Goal: Information Seeking & Learning: Learn about a topic

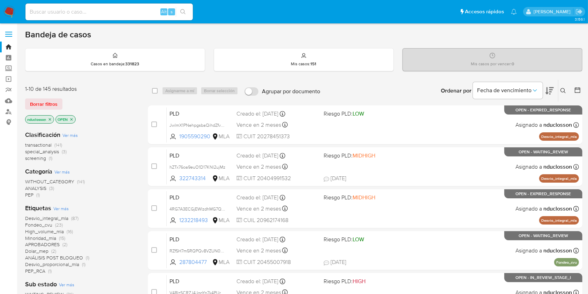
drag, startPoint x: 387, startPoint y: 1, endPoint x: 230, endPoint y: 19, distance: 158.1
click at [230, 19] on ul "Pausado Ver notificaciones Alt s Accesos rápidos Presiona las siguientes teclas…" at bounding box center [271, 11] width 499 height 17
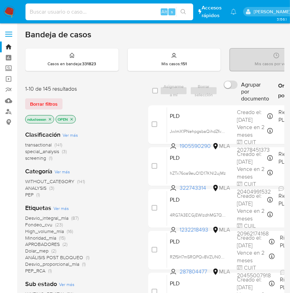
click at [45, 8] on input at bounding box center [108, 11] width 167 height 9
paste input "hpEnDKzOuUu3cX8MU5ole1GK"
type input "hpEnDKzOuUu3cX8MU5ole1GK"
click at [182, 12] on icon "search-icon" at bounding box center [183, 12] width 6 height 6
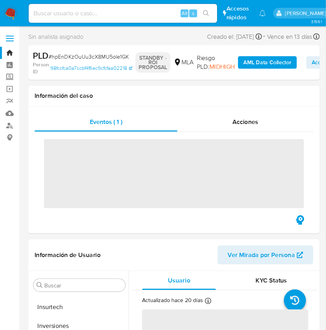
scroll to position [328, 0]
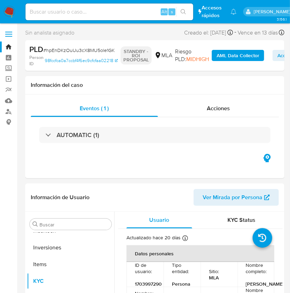
select select "10"
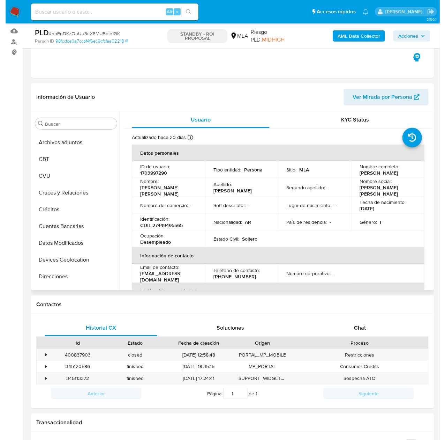
scroll to position [0, 0]
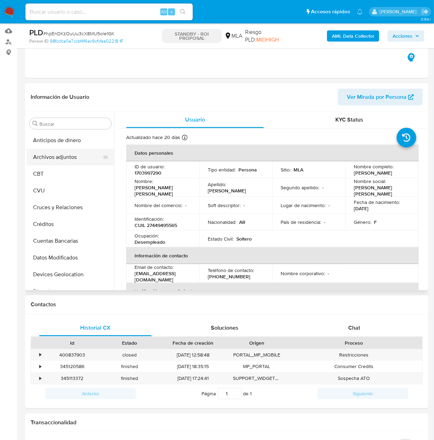
click at [65, 160] on button "Archivos adjuntos" at bounding box center [68, 157] width 82 height 17
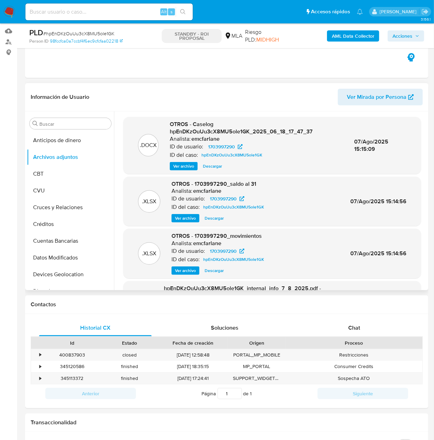
click at [188, 167] on span "Ver archivo" at bounding box center [183, 166] width 21 height 7
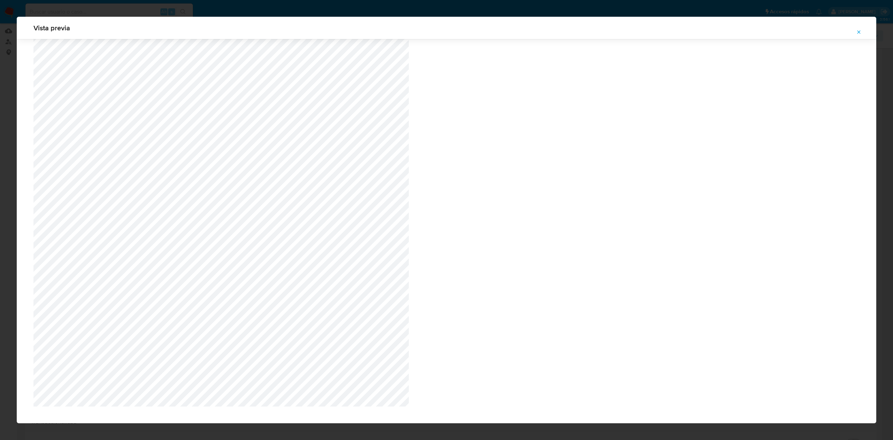
scroll to position [329, 0]
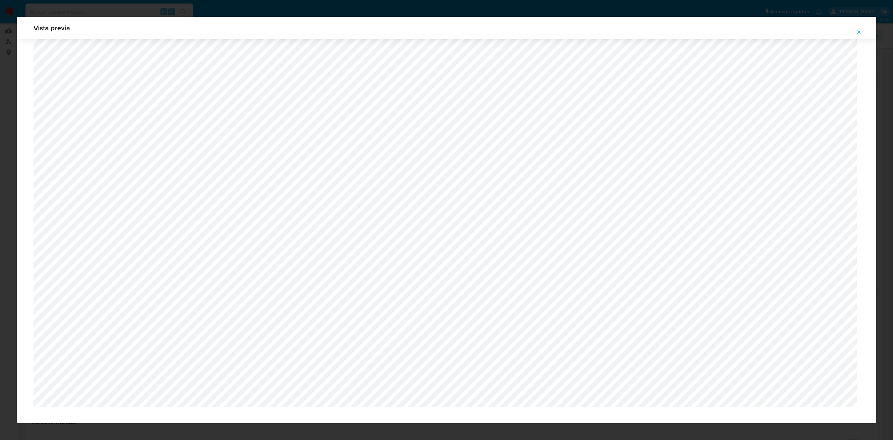
click at [150, 13] on div "Vista previa" at bounding box center [446, 220] width 893 height 440
click at [446, 29] on icon "Attachment preview" at bounding box center [859, 32] width 6 height 6
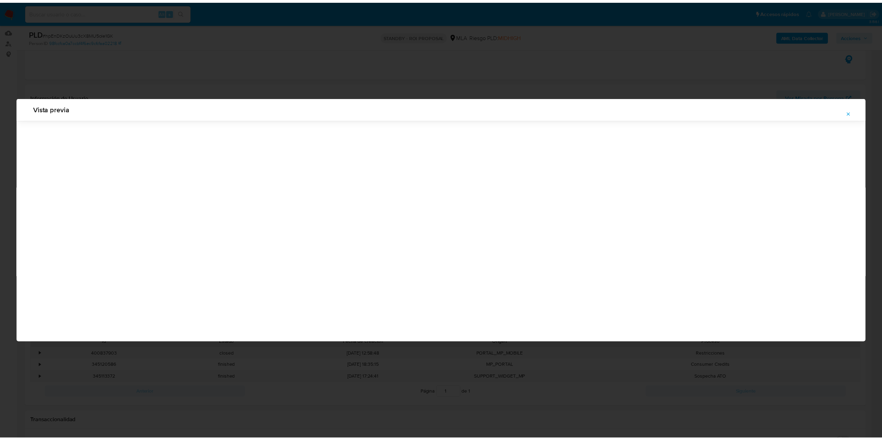
scroll to position [0, 0]
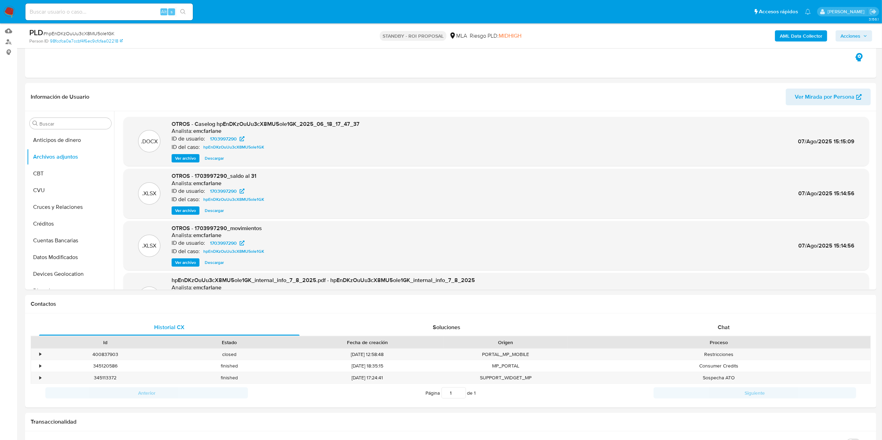
click at [100, 14] on input at bounding box center [108, 11] width 167 height 9
paste input "UT7HBFAi7l0x6cvatAntzha5"
type input "UT7HBFAi7l0x6cvatAntzha5"
click at [188, 12] on button "search-icon" at bounding box center [183, 12] width 14 height 10
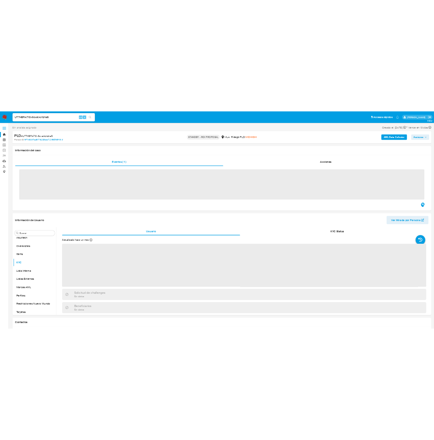
scroll to position [328, 0]
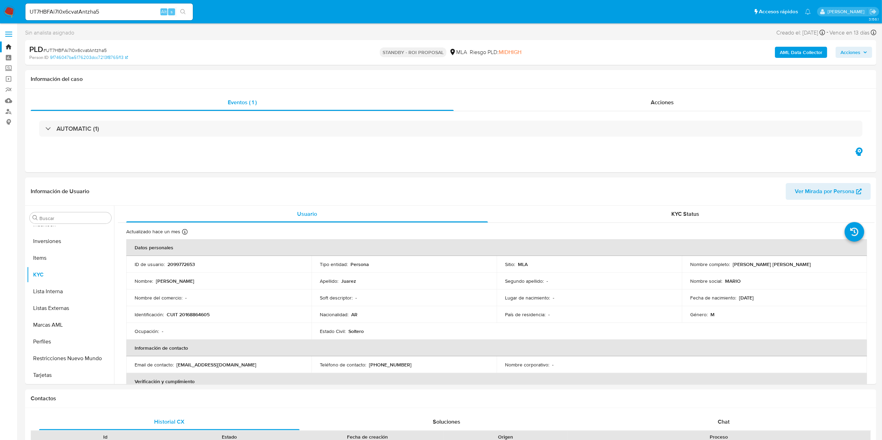
select select "10"
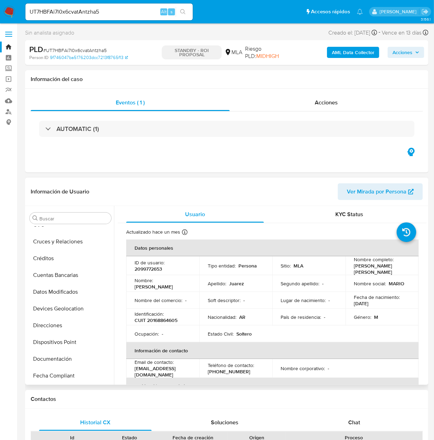
scroll to position [0, 0]
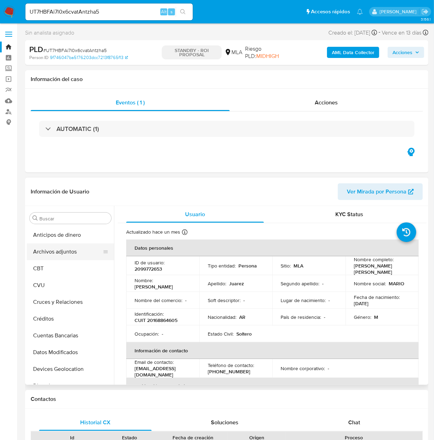
click at [56, 220] on button "Archivos adjuntos" at bounding box center [68, 251] width 82 height 17
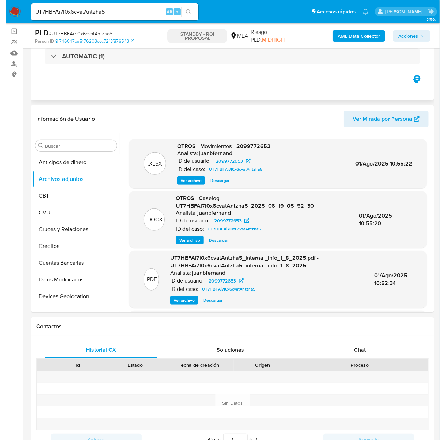
scroll to position [70, 0]
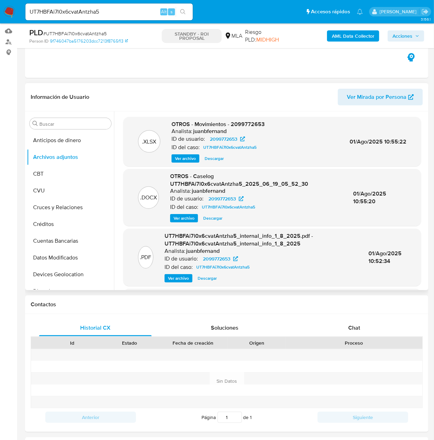
click at [189, 220] on span "Ver archivo" at bounding box center [184, 218] width 21 height 7
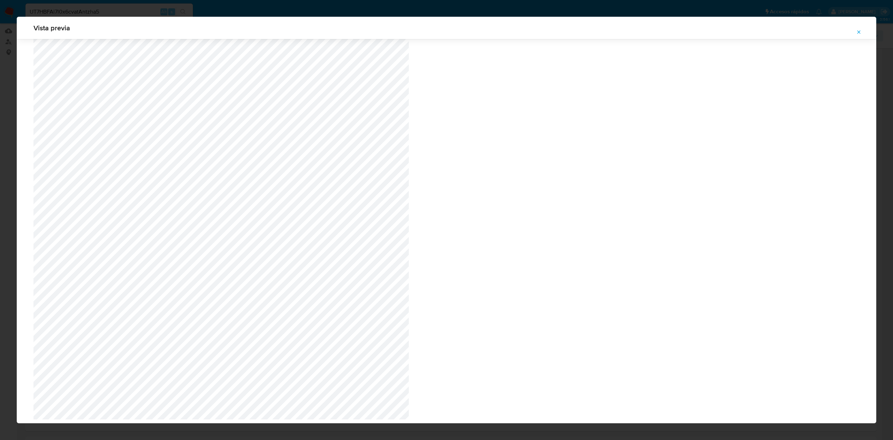
scroll to position [344, 0]
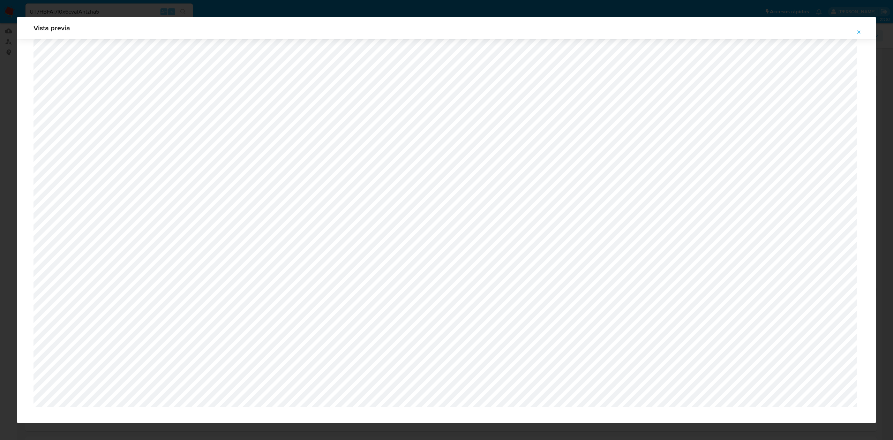
click at [446, 31] on icon "Attachment preview" at bounding box center [859, 31] width 3 height 3
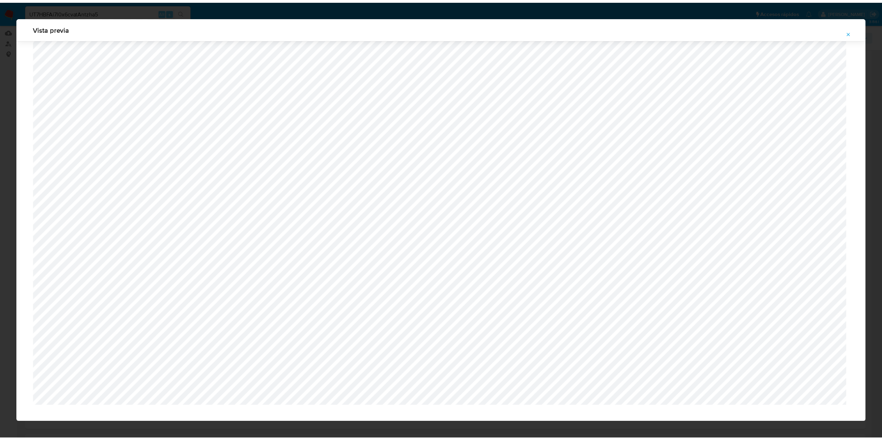
scroll to position [0, 0]
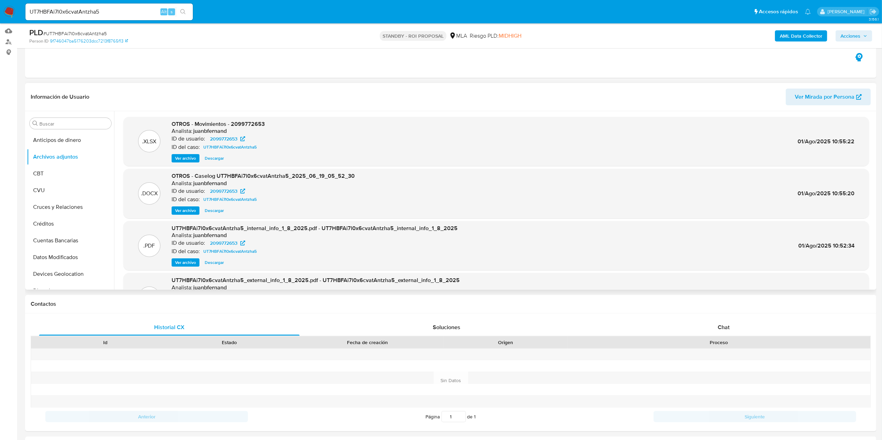
click at [47, 12] on input "UT7HBFAi7l0x6cvatAntzha5" at bounding box center [108, 11] width 167 height 9
paste input "Ck4zrC2K38UB6tdF8Afxxda4"
type input "Ck4zrC2K38UB6tdF8Afxxda4"
click at [179, 9] on button "search-icon" at bounding box center [183, 12] width 14 height 10
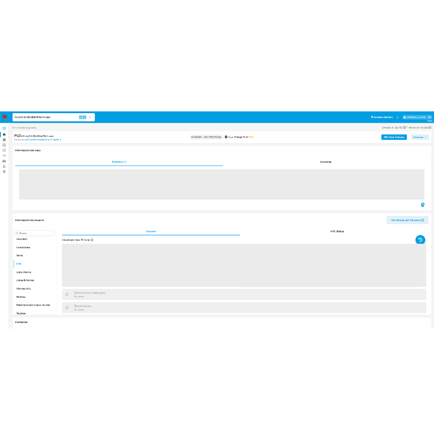
scroll to position [328, 0]
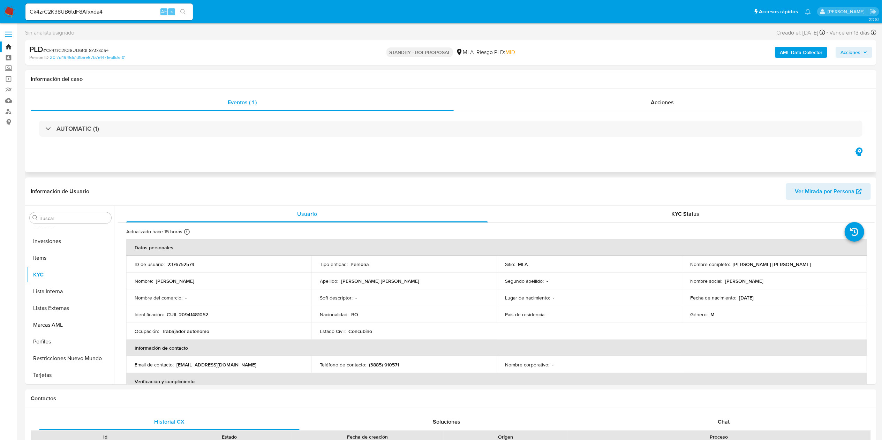
select select "10"
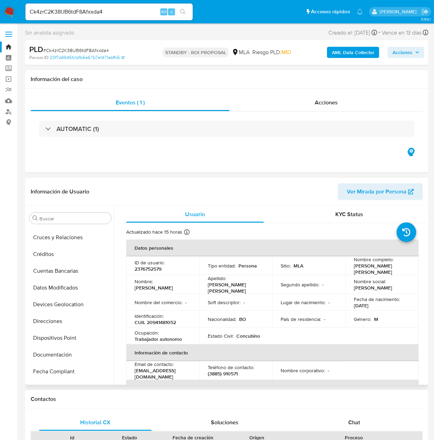
scroll to position [0, 0]
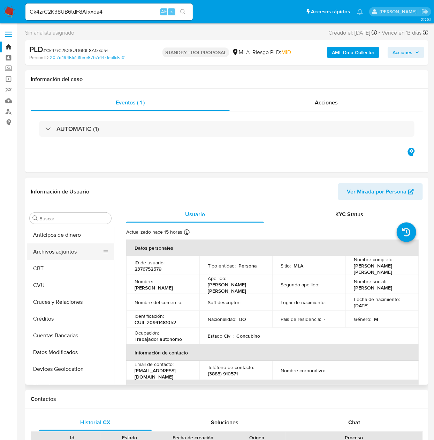
click at [48, 220] on button "Archivos adjuntos" at bounding box center [68, 251] width 82 height 17
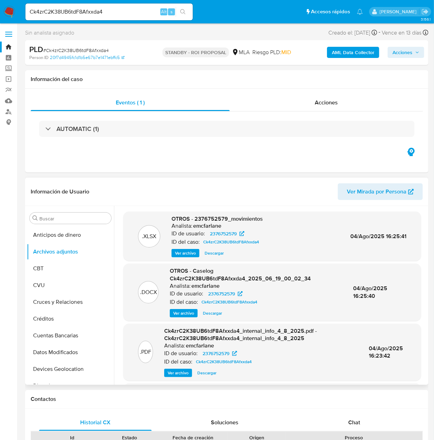
click at [185, 220] on span "Ver archivo" at bounding box center [183, 313] width 21 height 7
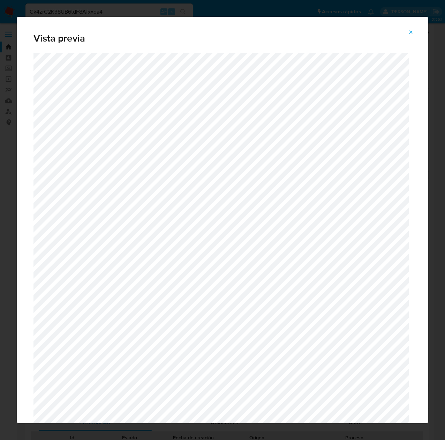
click at [410, 35] on span "Attachment preview" at bounding box center [411, 32] width 6 height 10
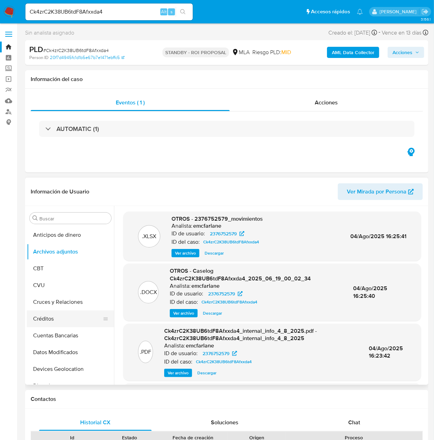
scroll to position [70, 0]
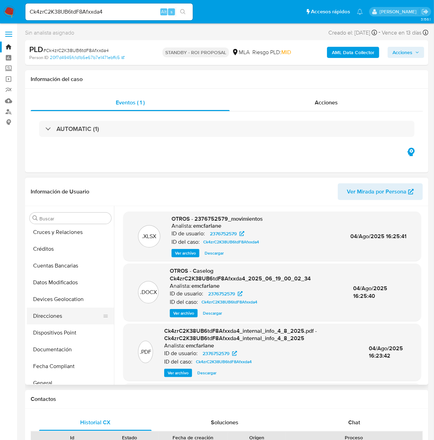
click at [58, 220] on button "Direcciones" at bounding box center [68, 315] width 82 height 17
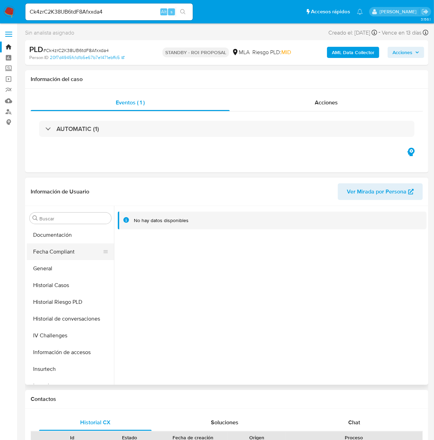
scroll to position [279, 0]
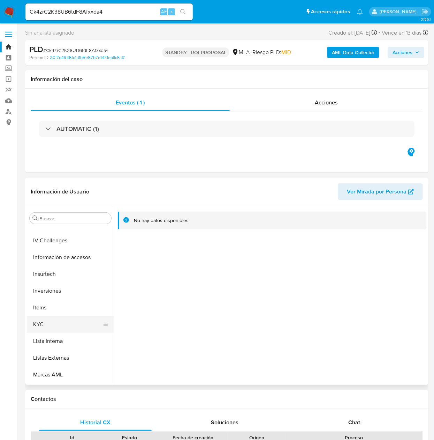
click at [45, 220] on button "KYC" at bounding box center [68, 324] width 82 height 17
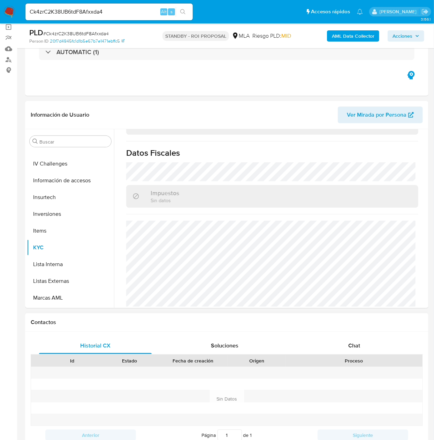
scroll to position [70, 0]
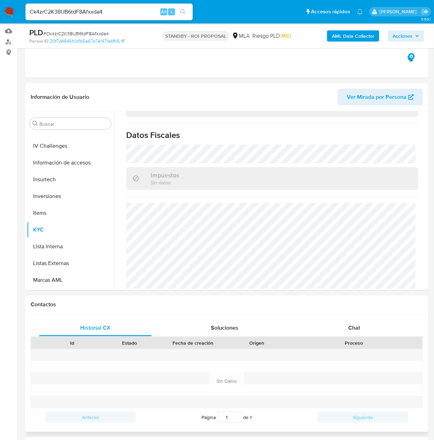
click at [206, 220] on h1 "Contactos" at bounding box center [227, 304] width 393 height 7
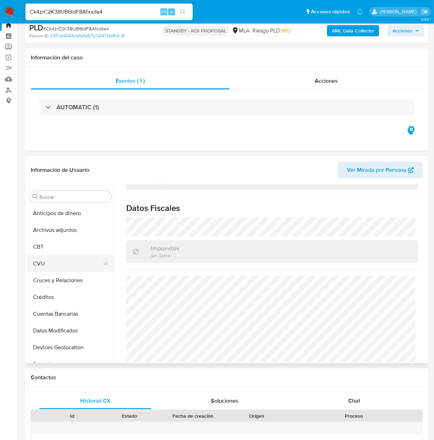
scroll to position [0, 0]
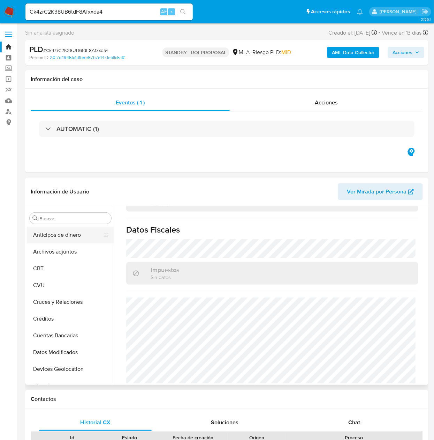
click at [66, 220] on button "Anticipos de dinero" at bounding box center [68, 234] width 82 height 17
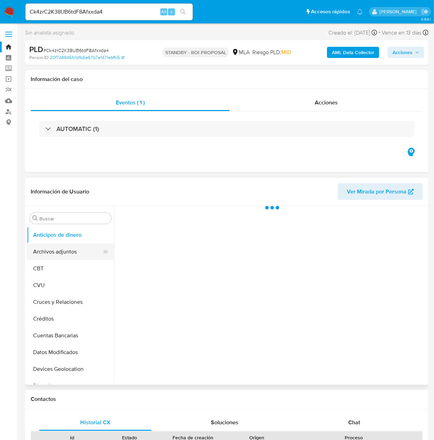
click at [70, 220] on button "Archivos adjuntos" at bounding box center [68, 251] width 82 height 17
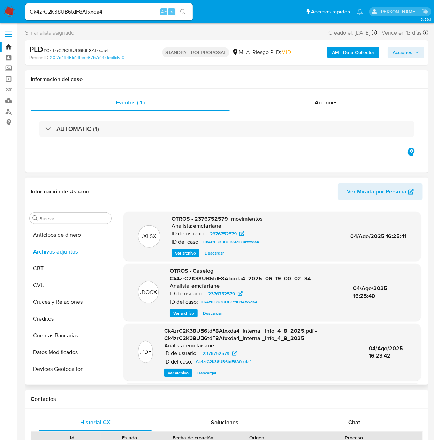
click at [185, 220] on span "Ver archivo" at bounding box center [183, 313] width 21 height 7
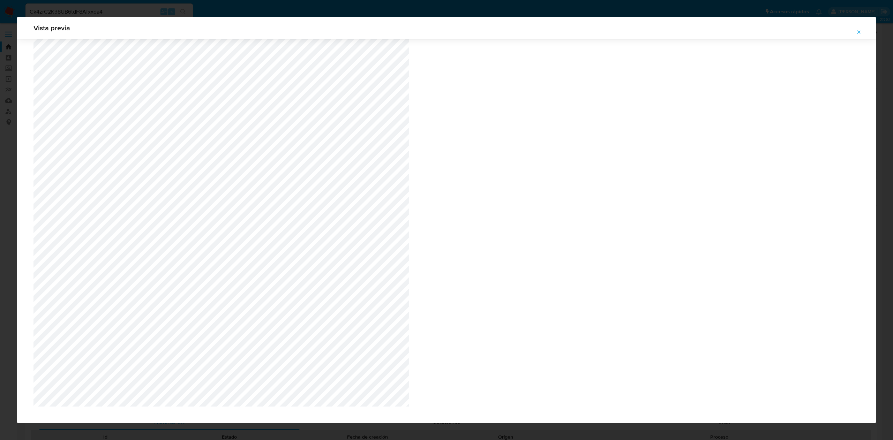
scroll to position [337, 0]
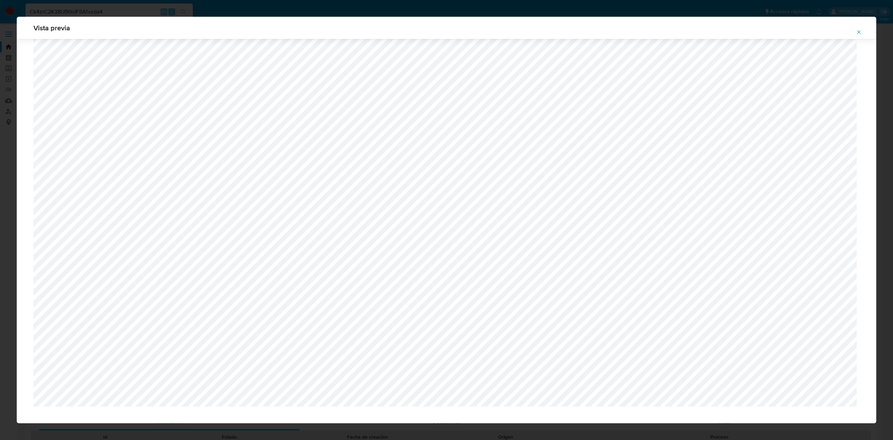
click at [446, 34] on button "Attachment preview" at bounding box center [858, 32] width 15 height 11
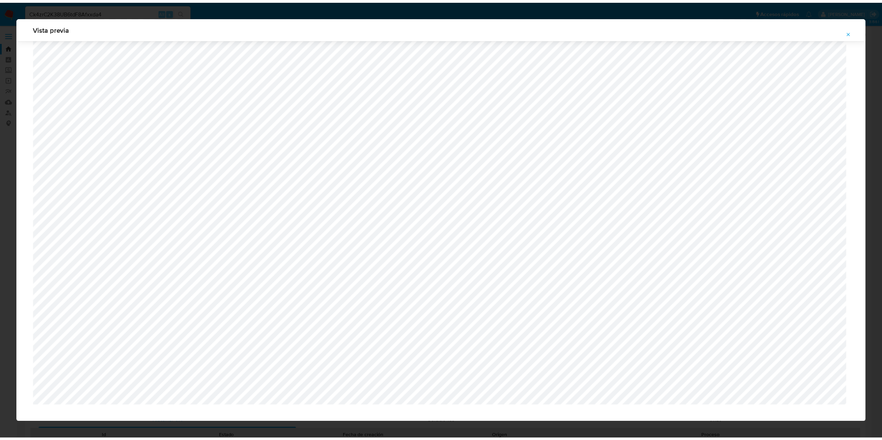
scroll to position [0, 0]
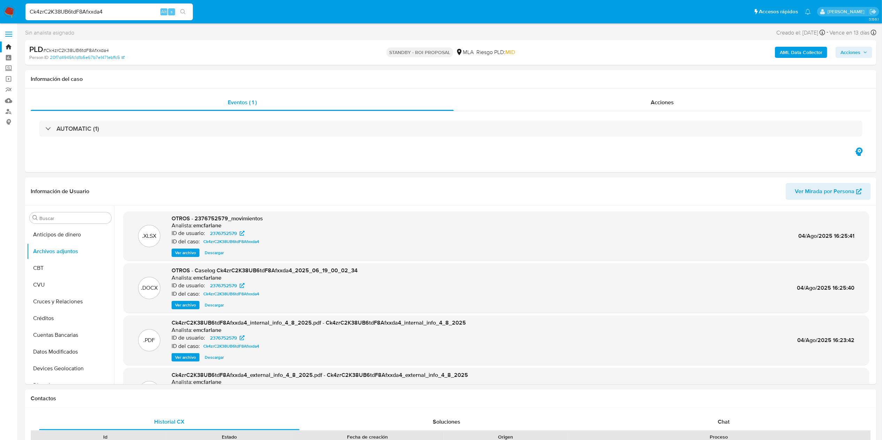
click at [95, 10] on input "Ck4zrC2K38UB6tdF8Afxxda4" at bounding box center [108, 11] width 167 height 9
paste input "dLq7DqlJFu96nywXC3DwDA0"
type input "CdLq7DqlJFu96nywXC3DwDA0"
click at [189, 9] on button "search-icon" at bounding box center [183, 12] width 14 height 10
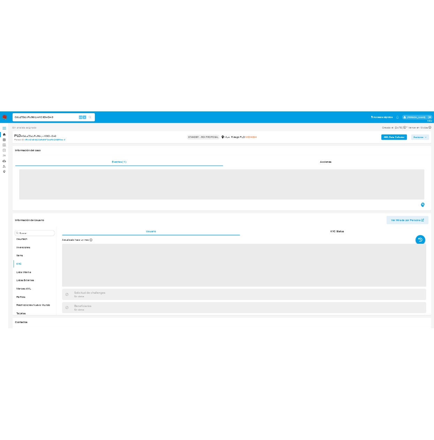
scroll to position [328, 0]
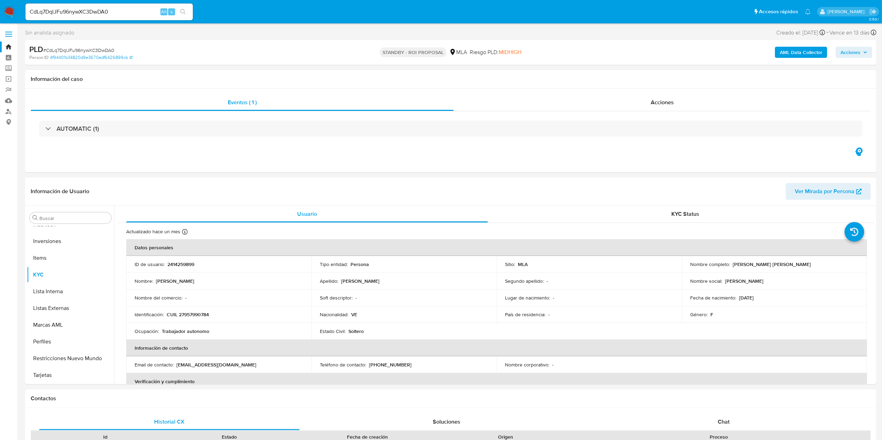
select select "10"
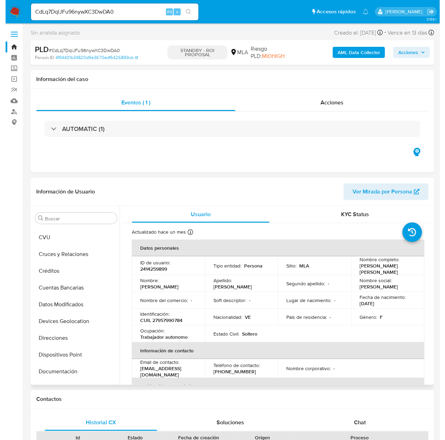
scroll to position [0, 0]
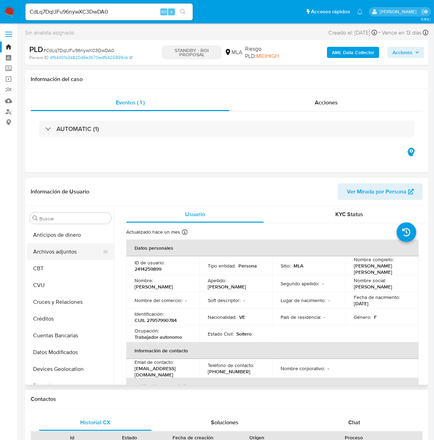
click at [60, 220] on button "Archivos adjuntos" at bounding box center [68, 251] width 82 height 17
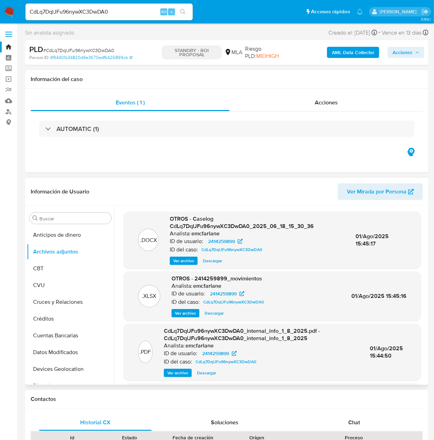
click at [185, 220] on span "Ver archivo" at bounding box center [183, 260] width 21 height 7
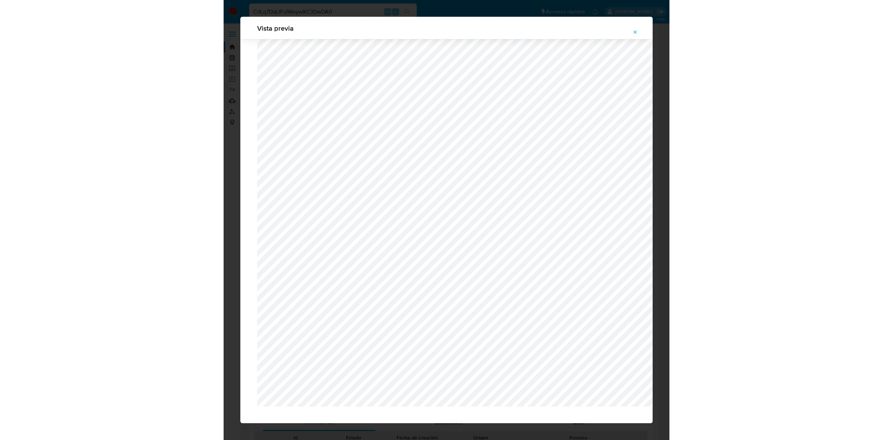
scroll to position [329, 0]
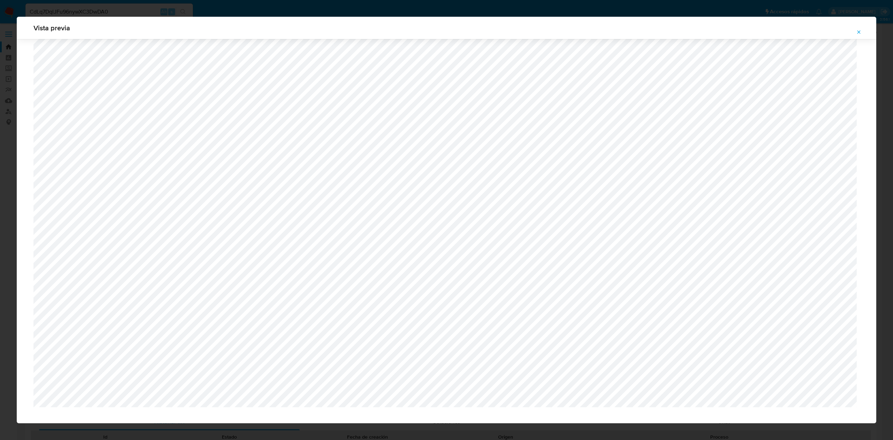
click at [446, 29] on span "Attachment preview" at bounding box center [859, 32] width 6 height 10
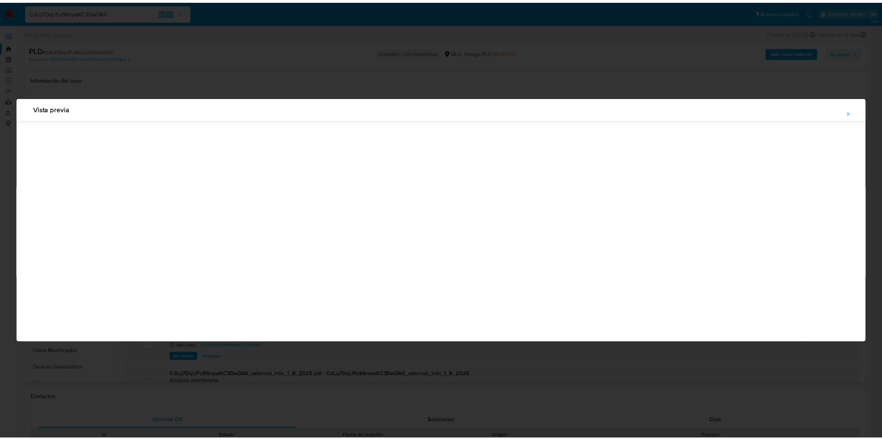
scroll to position [0, 0]
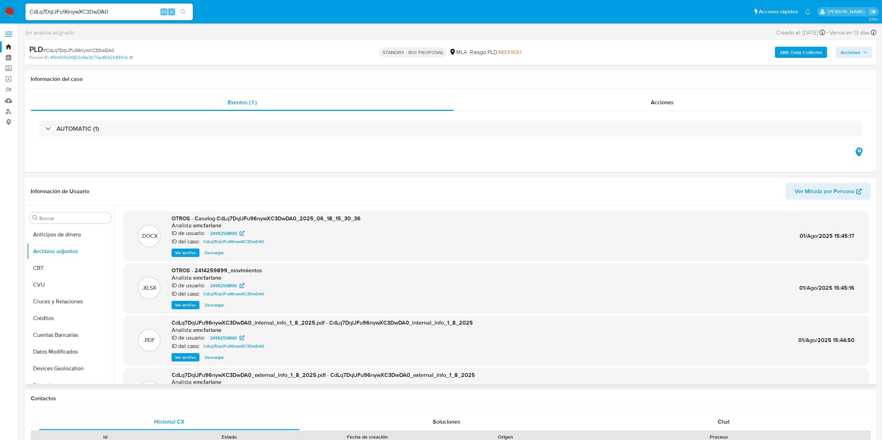
click at [98, 9] on input "CdLq7DqlJFu96nywXC3DwDA0" at bounding box center [108, 11] width 167 height 9
paste input "TQ4Kv3keEAdBEa67JiIDfAnO"
type input "TQ4Kv3keEAdBEa67JiIDfAnO"
click at [184, 14] on icon "search-icon" at bounding box center [183, 12] width 6 height 6
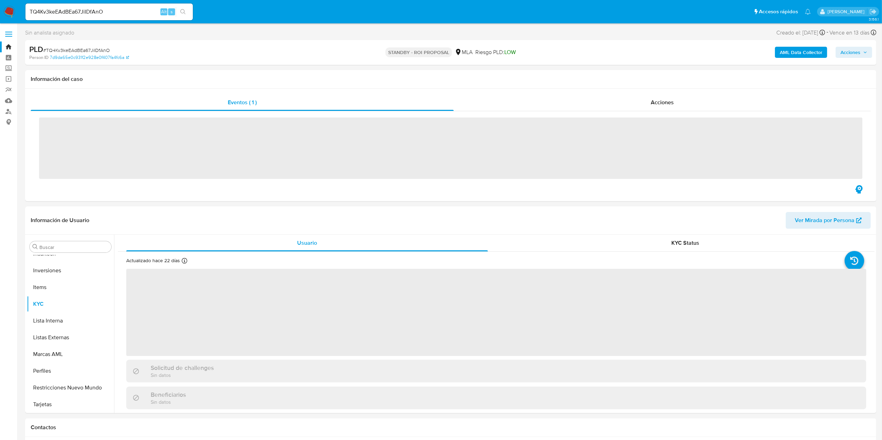
scroll to position [328, 0]
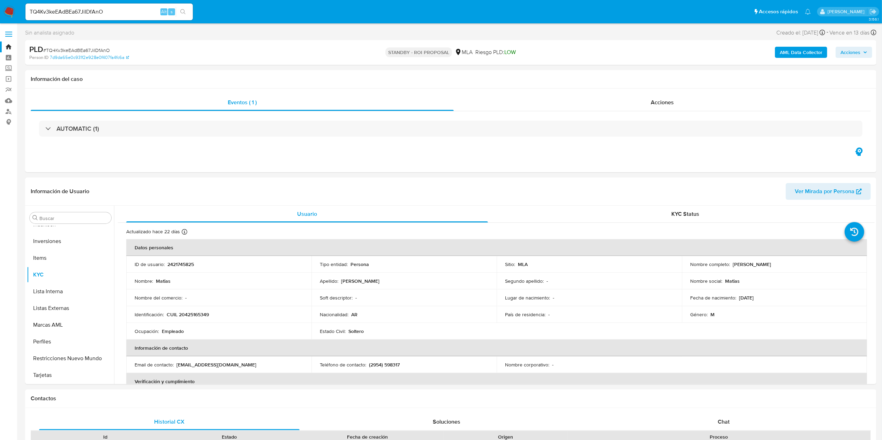
select select "10"
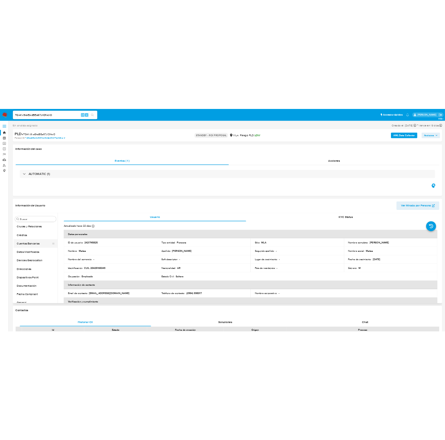
scroll to position [0, 0]
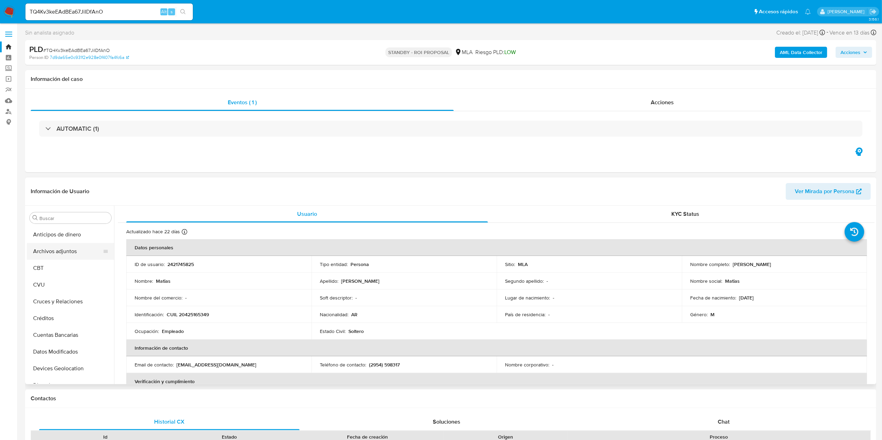
click at [56, 220] on button "Archivos adjuntos" at bounding box center [68, 251] width 82 height 17
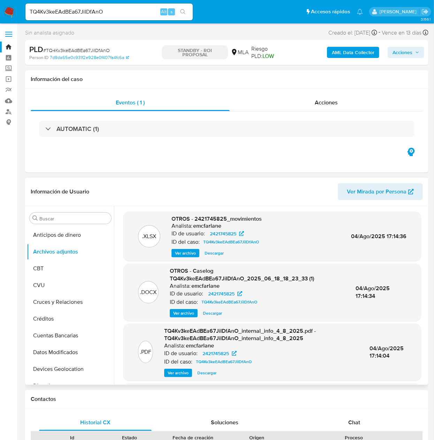
click at [186, 220] on span "Ver archivo" at bounding box center [183, 313] width 21 height 7
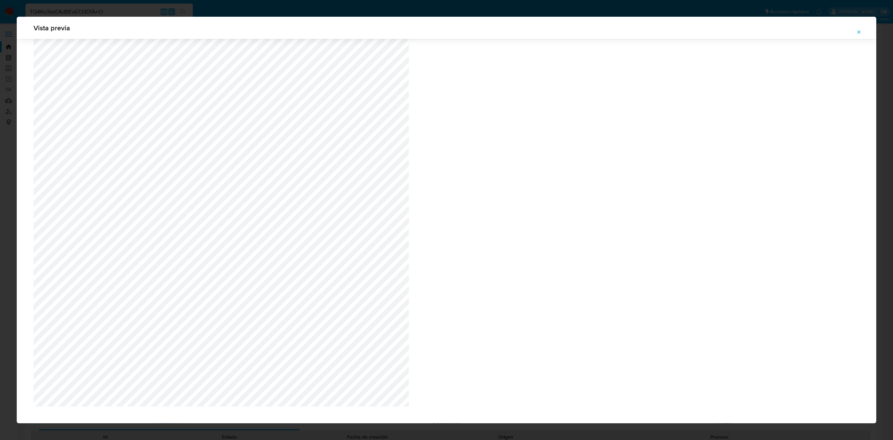
scroll to position [337, 0]
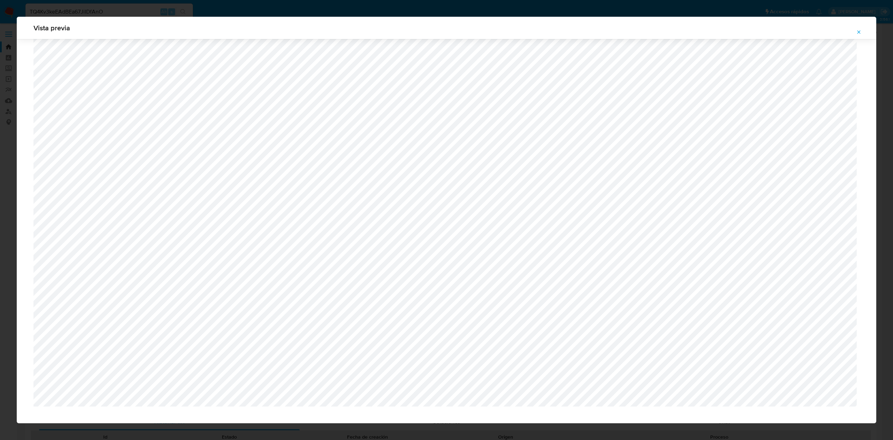
click at [446, 28] on span "Attachment preview" at bounding box center [859, 32] width 6 height 10
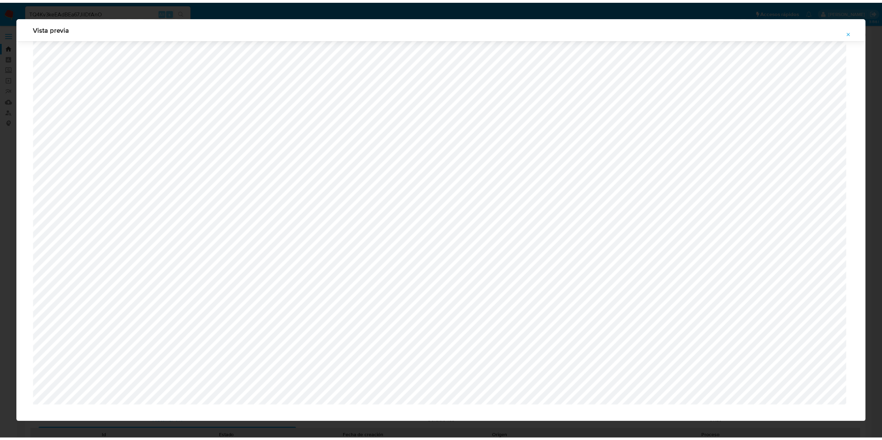
scroll to position [0, 0]
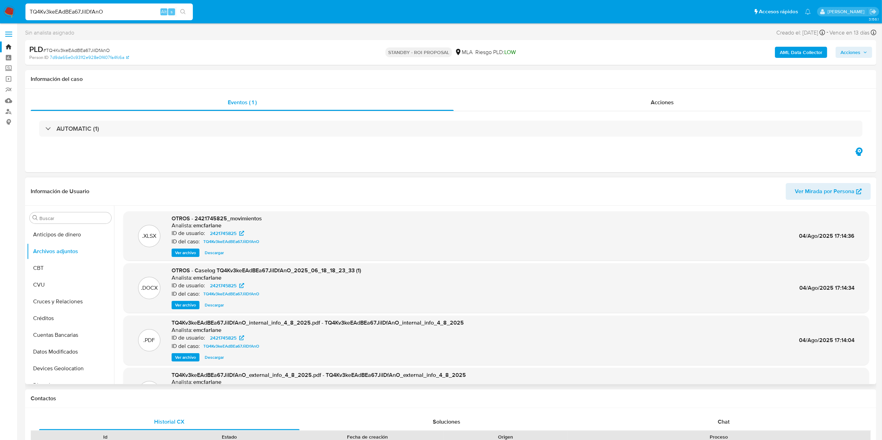
click at [72, 10] on input "TQ4Kv3keEAdBEa67JiIDfAnO" at bounding box center [108, 11] width 167 height 9
paste input "hgI92doMQ40sHh0G6uyJkdOd"
type input "hgI92doMQ40sHh0G6uyJkdOd"
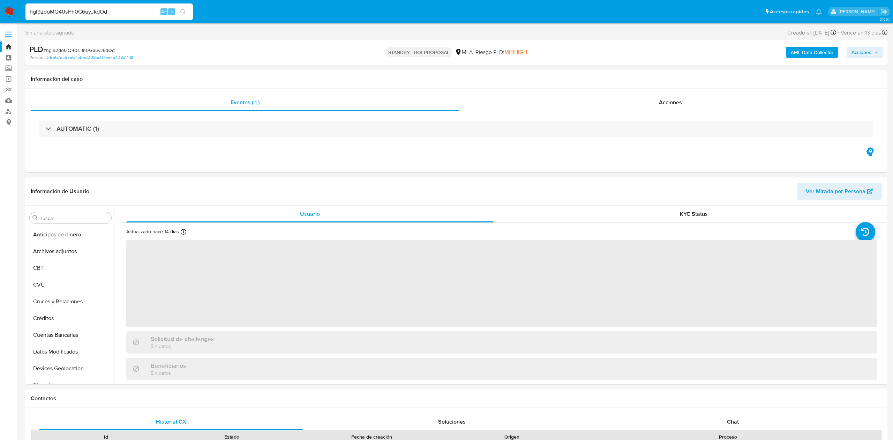
select select "10"
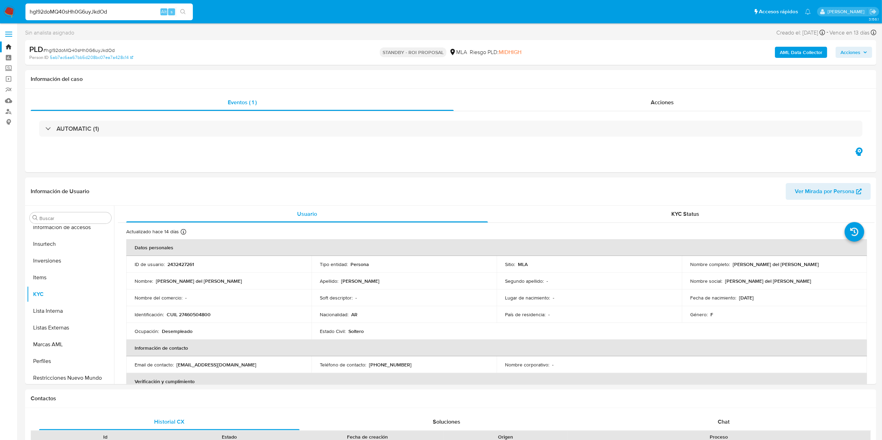
scroll to position [328, 0]
click at [86, 9] on input "hgI92doMQ40sHh0G6uyJkdOd" at bounding box center [108, 11] width 167 height 9
click at [182, 15] on button "search-icon" at bounding box center [183, 12] width 14 height 10
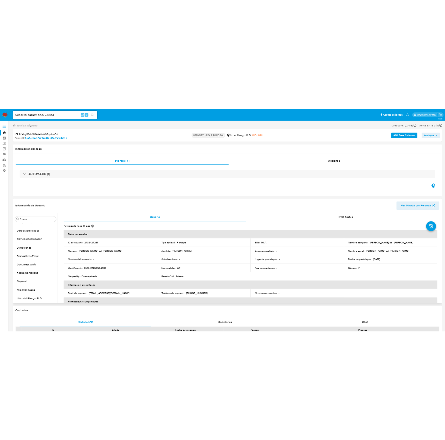
scroll to position [0, 0]
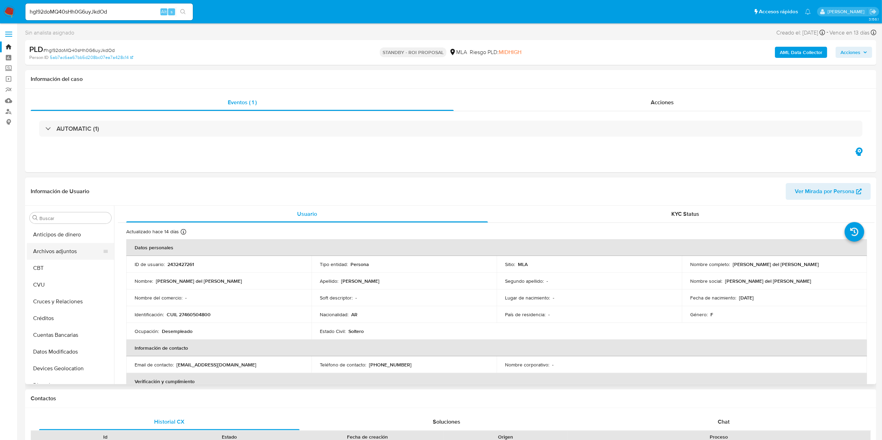
click at [70, 220] on button "Archivos adjuntos" at bounding box center [68, 251] width 82 height 17
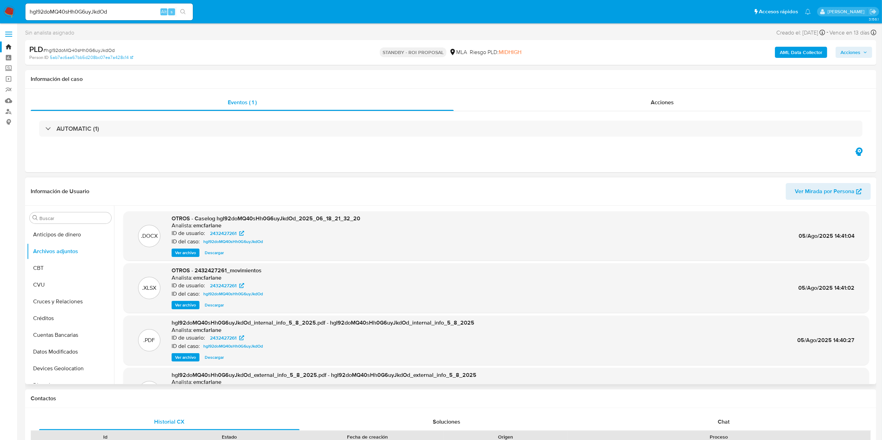
click at [189, 220] on span "Ver archivo" at bounding box center [185, 252] width 21 height 7
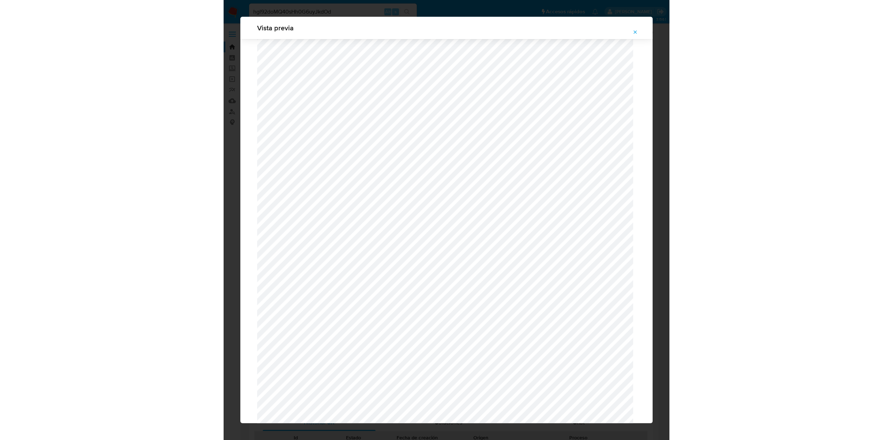
scroll to position [294, 0]
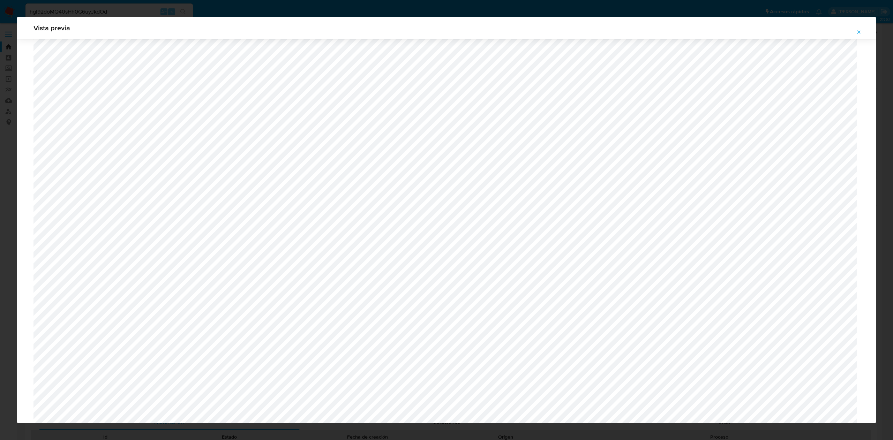
click at [446, 30] on button "Attachment preview" at bounding box center [858, 32] width 15 height 11
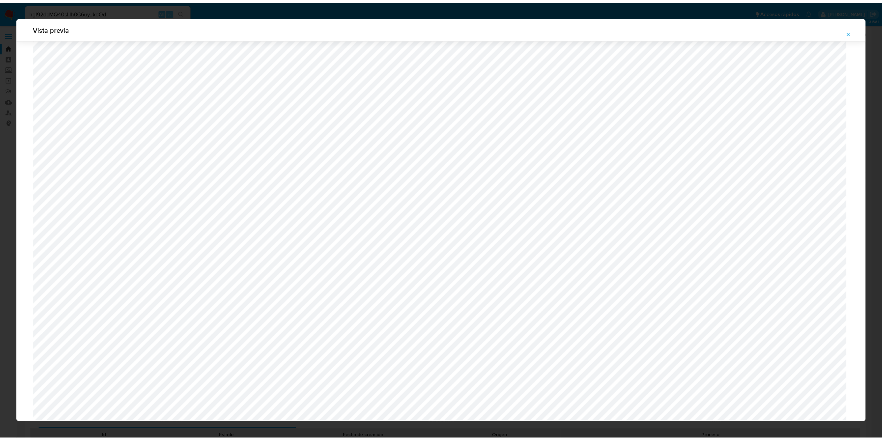
scroll to position [0, 0]
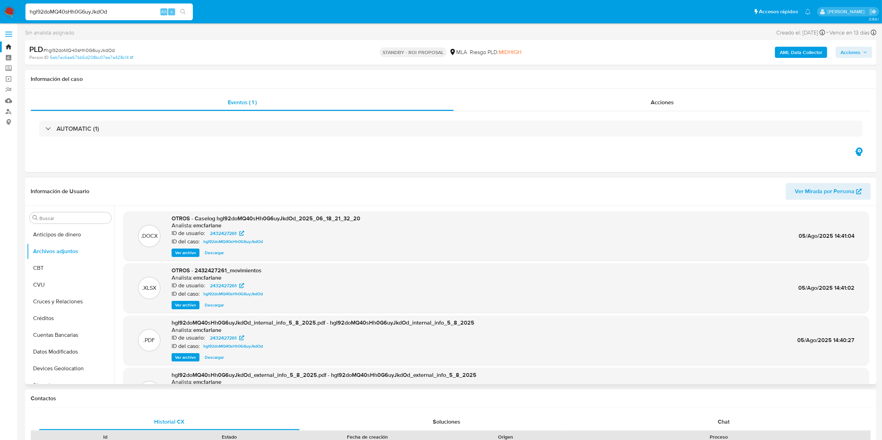
click at [71, 8] on input "hgI92doMQ40sHh0G6uyJkdOd" at bounding box center [108, 11] width 167 height 9
paste input "1kQcmNmhDuLXy1tWvklW5XiX"
type input "1kQcmNmhDuLXy1tWvklW5XiX"
click at [181, 15] on button "search-icon" at bounding box center [183, 12] width 14 height 10
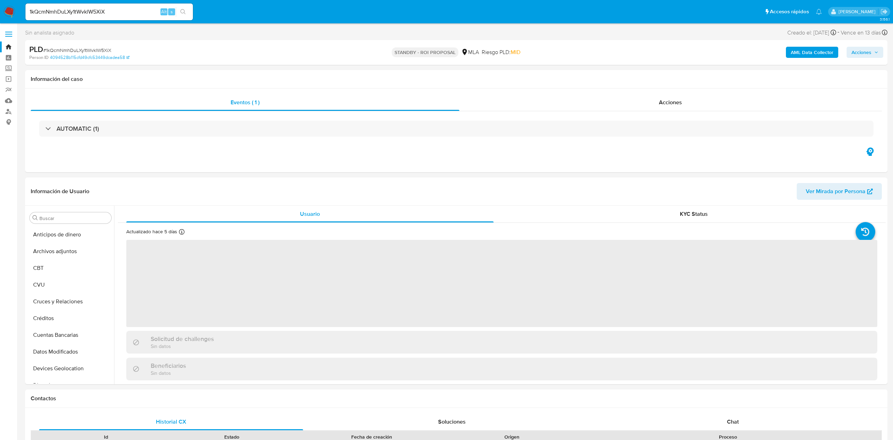
select select "10"
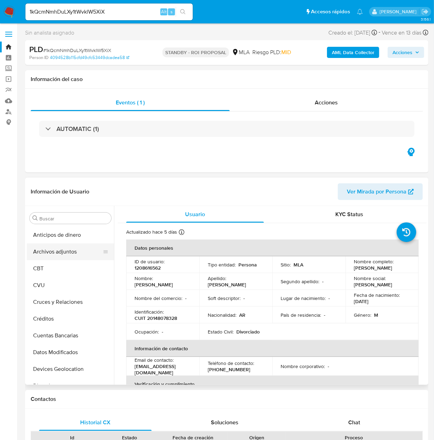
click at [55, 220] on button "Archivos adjuntos" at bounding box center [68, 251] width 82 height 17
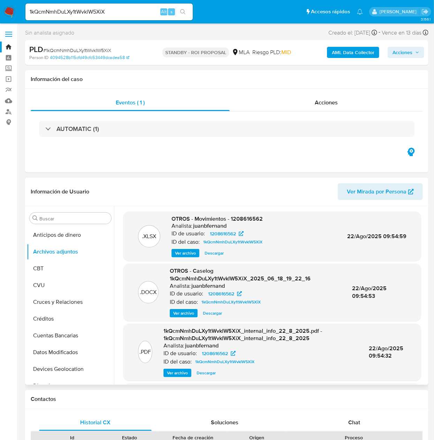
click at [184, 220] on span "Ver archivo" at bounding box center [183, 313] width 21 height 7
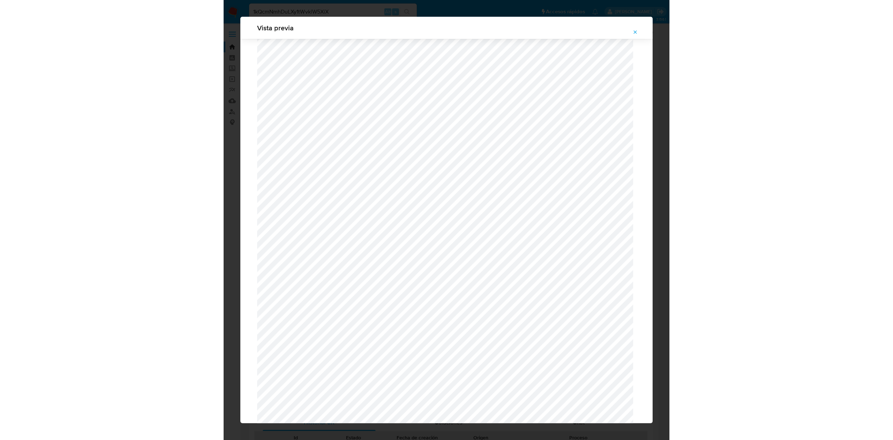
scroll to position [405, 0]
